Goal: Browse casually: Explore the website without a specific task or goal

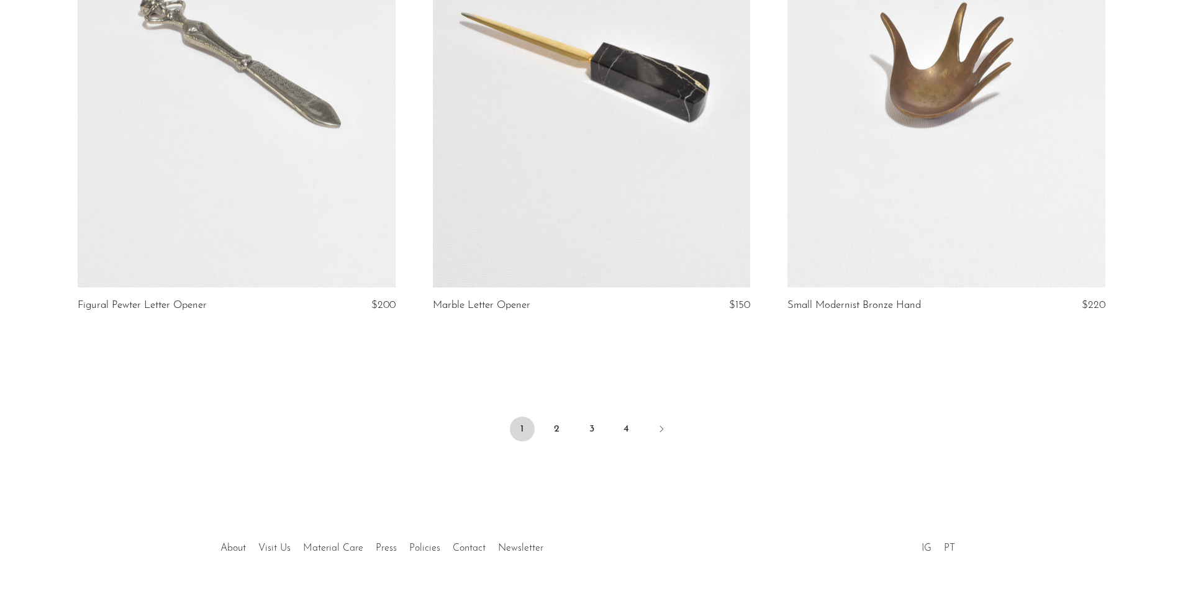
scroll to position [5786, 0]
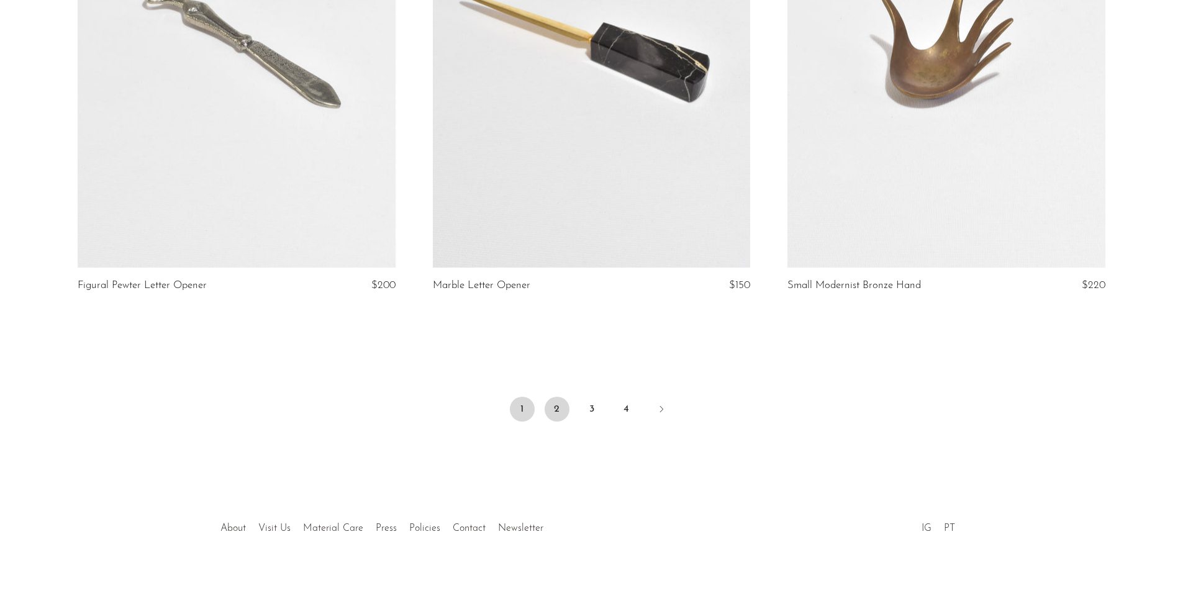
click at [551, 404] on link "2" at bounding box center [557, 409] width 25 height 25
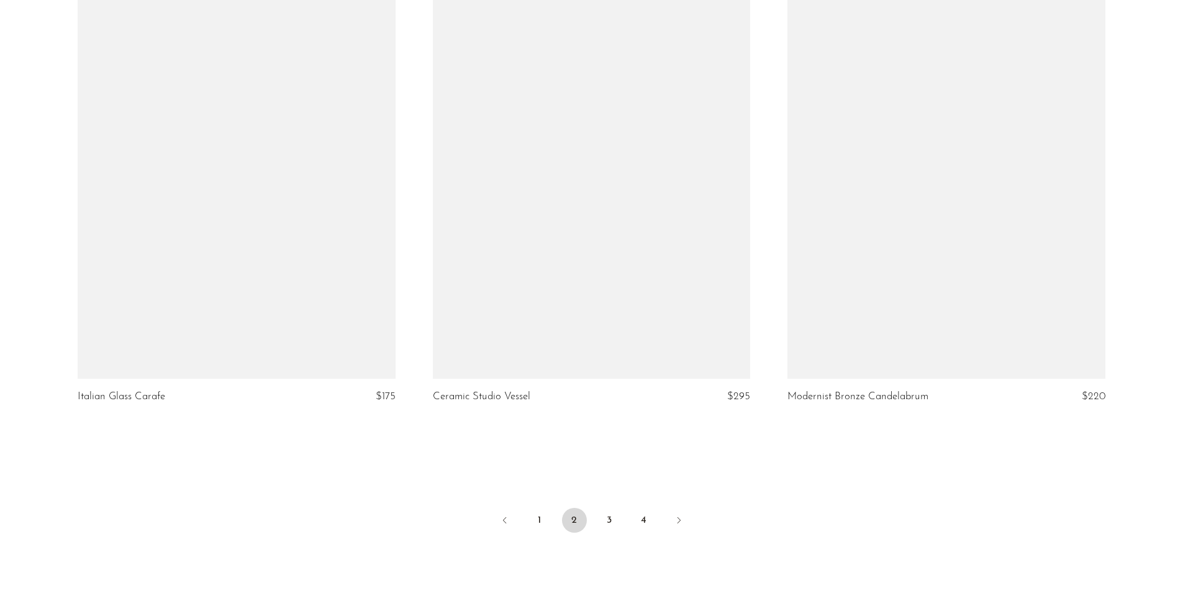
scroll to position [5796, 0]
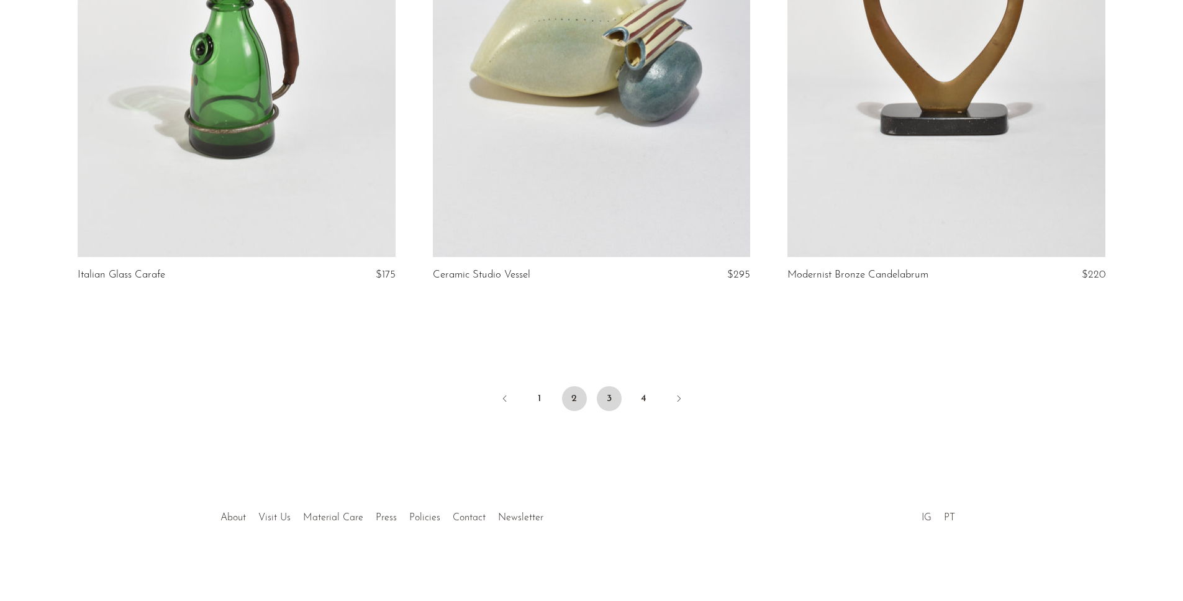
click at [609, 399] on link "3" at bounding box center [609, 398] width 25 height 25
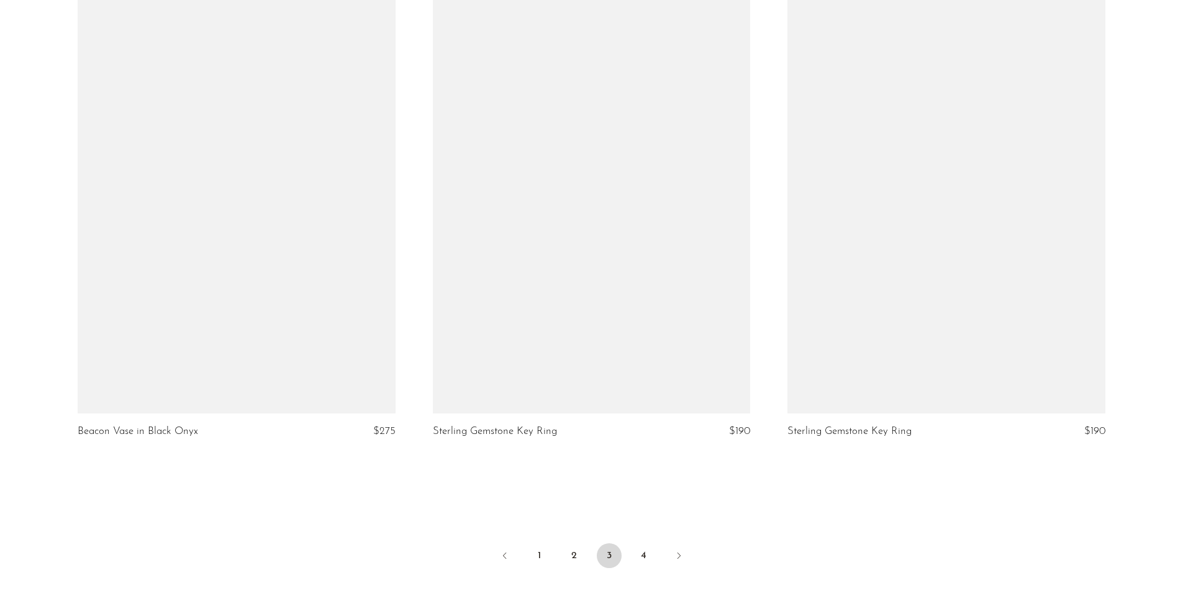
scroll to position [5662, 0]
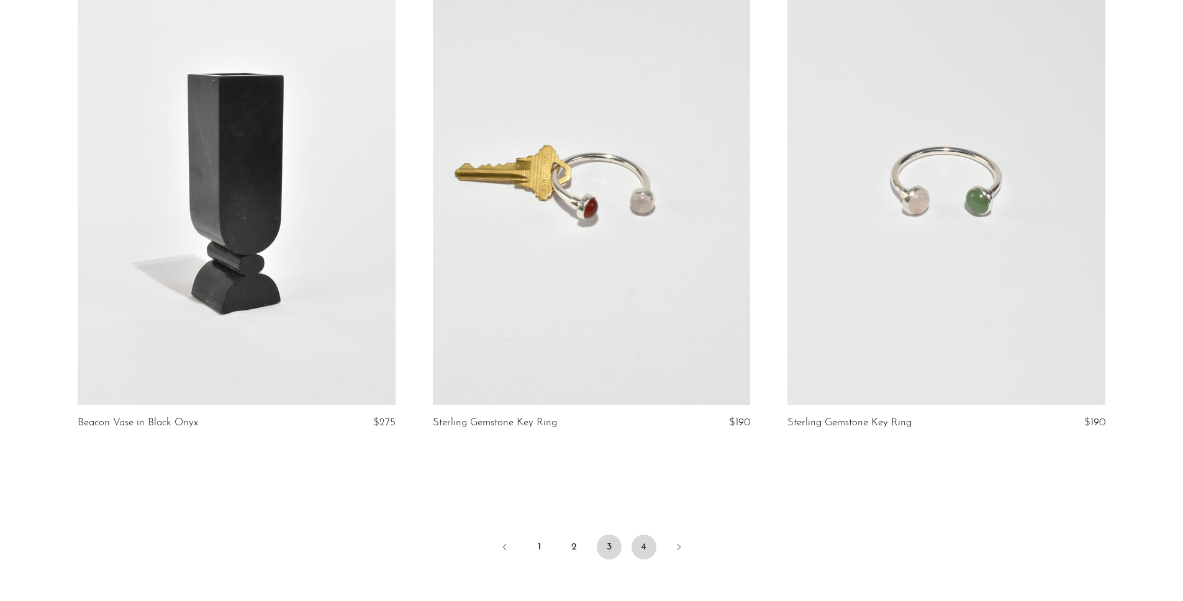
click at [640, 546] on link "4" at bounding box center [643, 547] width 25 height 25
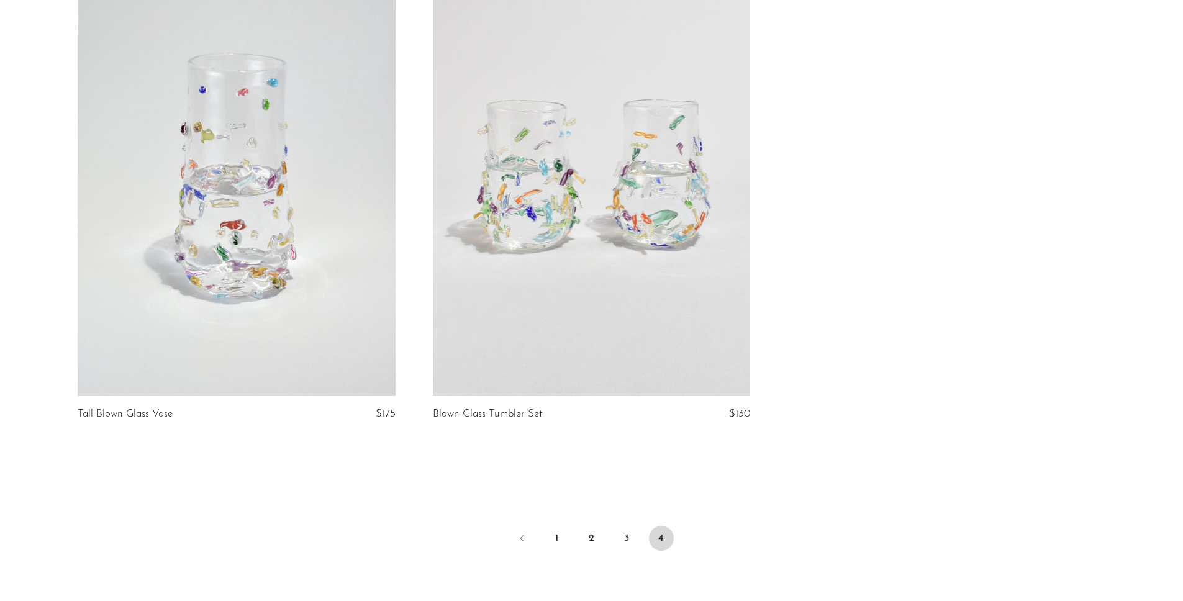
scroll to position [3216, 0]
